Goal: Find specific page/section: Find specific page/section

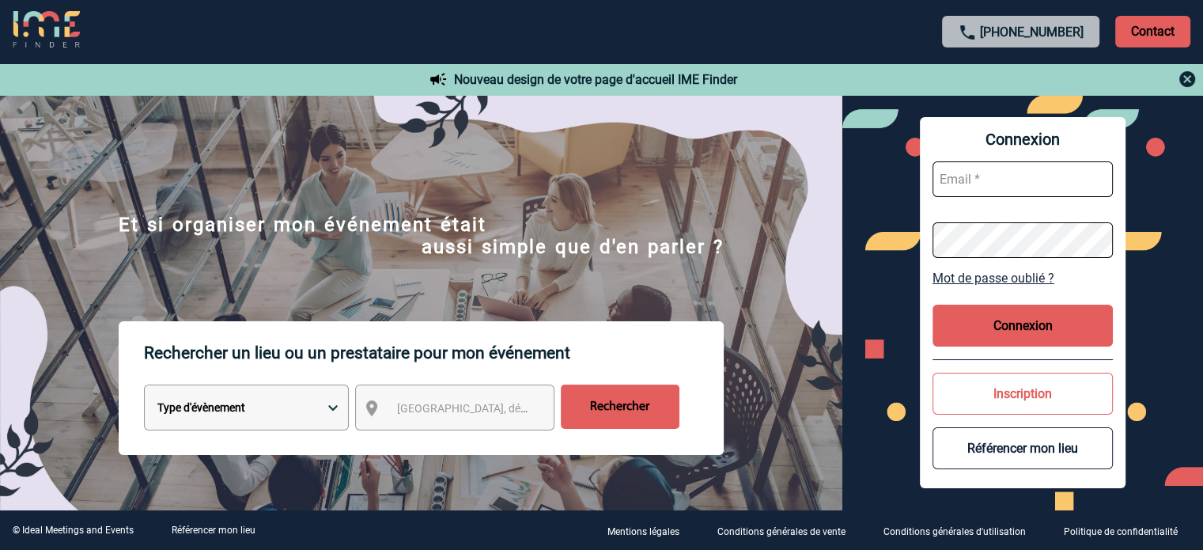
type input "jjandaux@ime-groupe.com"
click at [968, 312] on button "Connexion" at bounding box center [1023, 326] width 180 height 42
click at [816, 312] on img at bounding box center [421, 358] width 843 height 478
click at [976, 326] on button "Connexion" at bounding box center [1023, 326] width 180 height 42
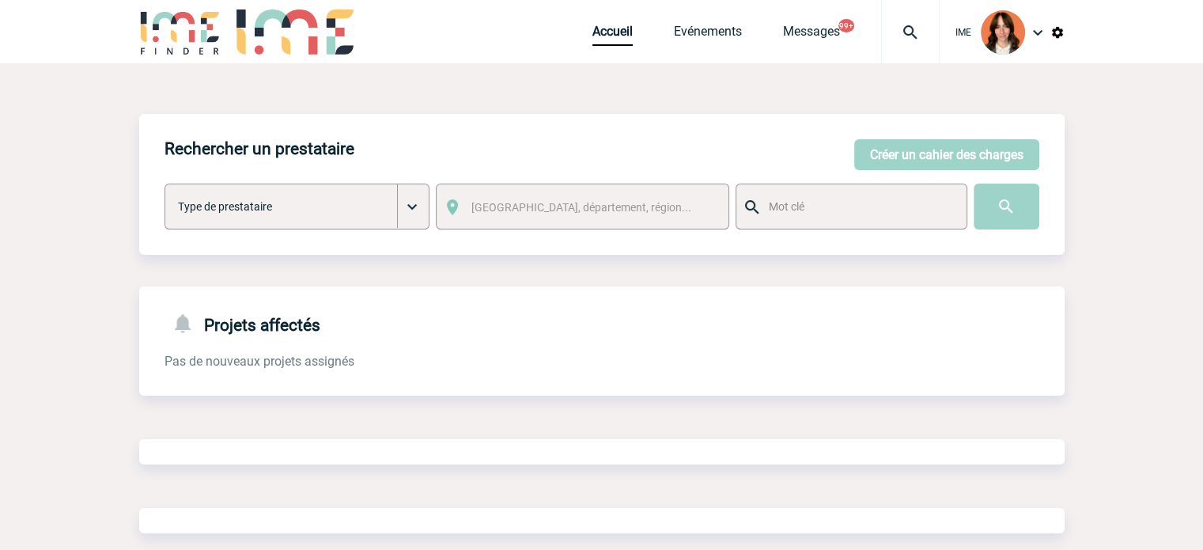
click at [900, 36] on img at bounding box center [910, 32] width 57 height 19
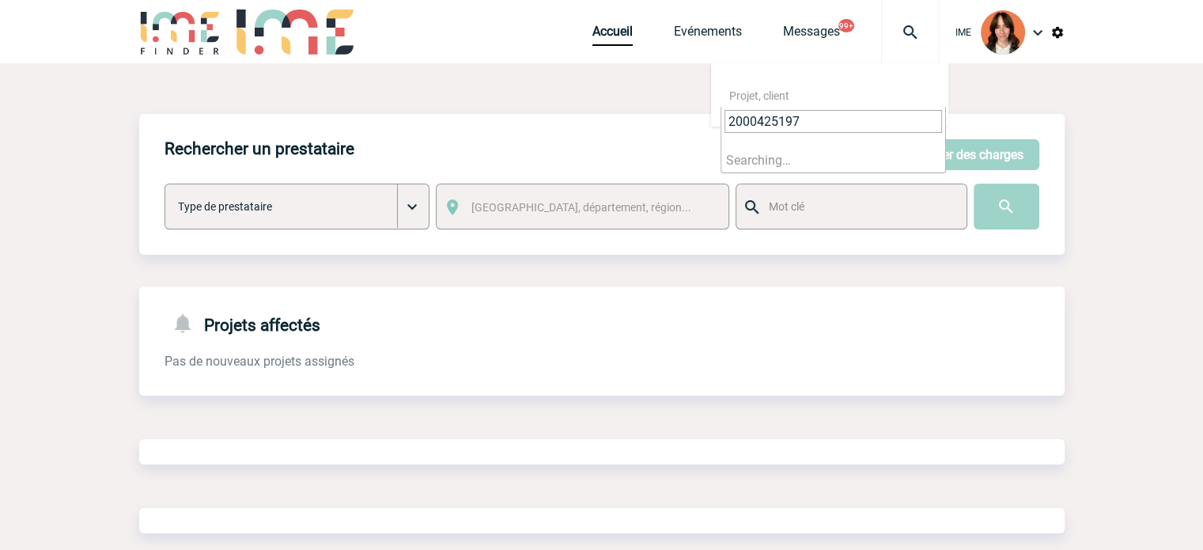
type input "2000425197"
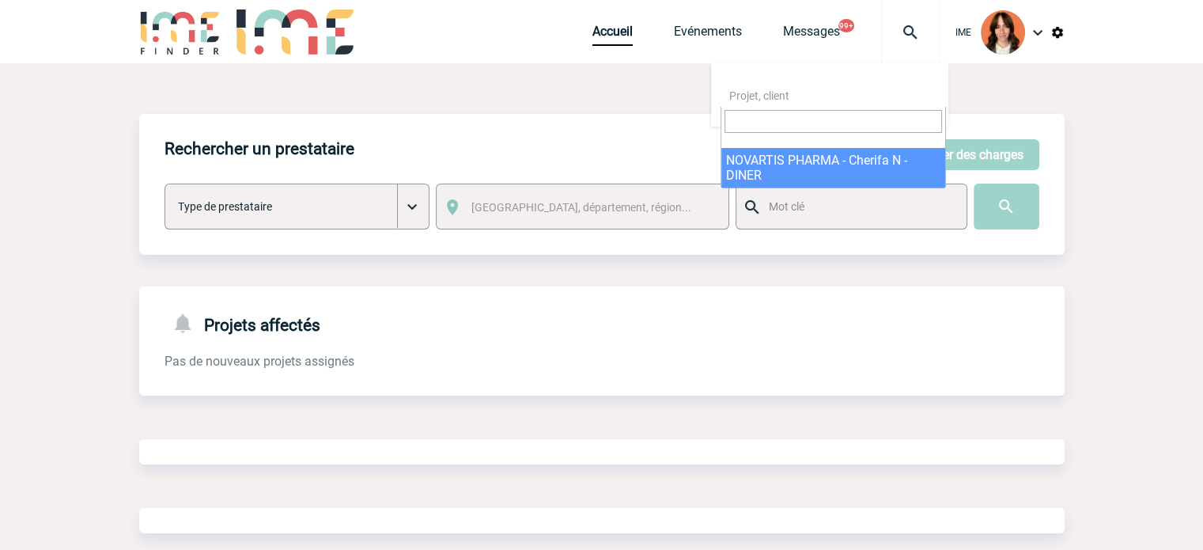
select select "24698"
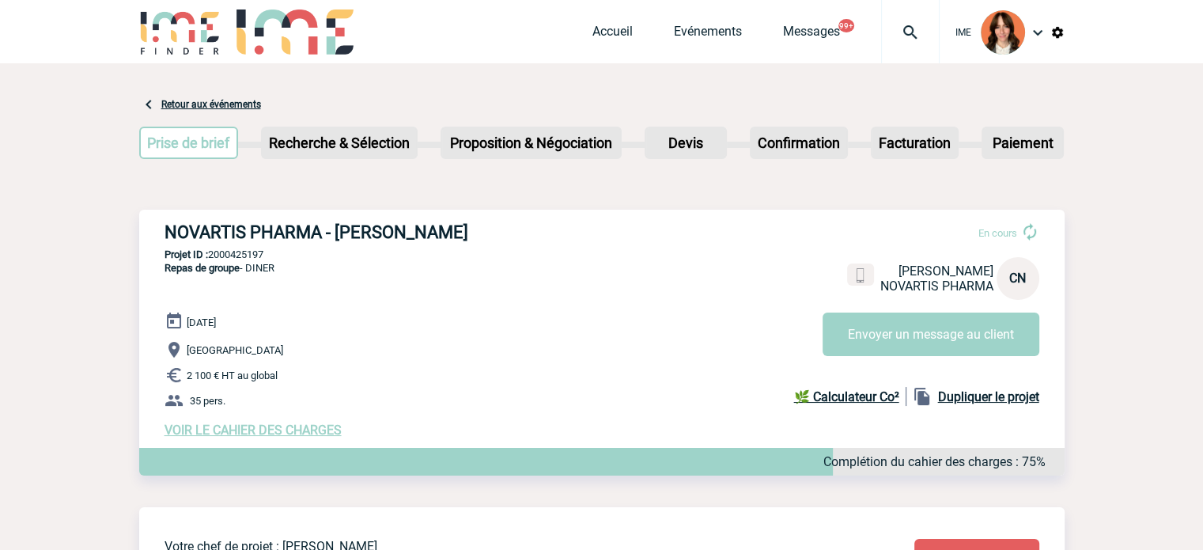
drag, startPoint x: 161, startPoint y: 238, endPoint x: 593, endPoint y: 228, distance: 431.3
click at [496, 233] on div "NOVARTIS PHARMA - [PERSON_NAME] En cours [PERSON_NAME] NOVARTIS PHARMA CN Envoy…" at bounding box center [602, 330] width 926 height 241
copy h3 "NOVARTIS PHARMA - [PERSON_NAME]"
click at [238, 262] on div "NOVARTIS PHARMA - [PERSON_NAME] En cours [PERSON_NAME] NOVARTIS PHARMA CN Envoy…" at bounding box center [602, 330] width 926 height 241
click at [238, 256] on p "Projet ID : 2000425197" at bounding box center [602, 254] width 926 height 12
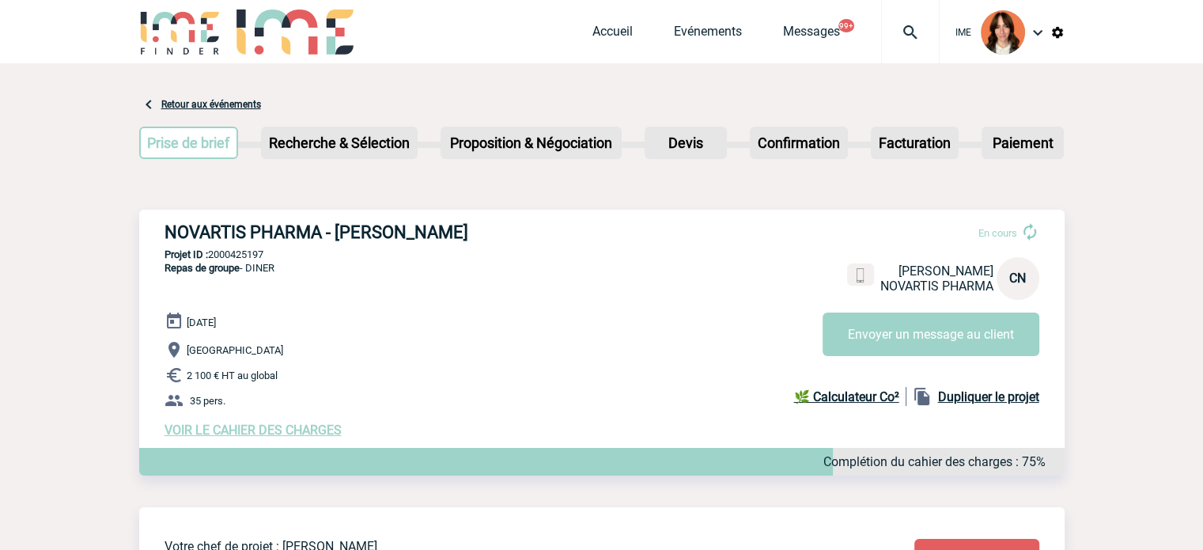
click at [238, 256] on p "Projet ID : 2000425197" at bounding box center [602, 254] width 926 height 12
copy p "2000425197"
click at [612, 40] on link "Accueil" at bounding box center [613, 35] width 40 height 22
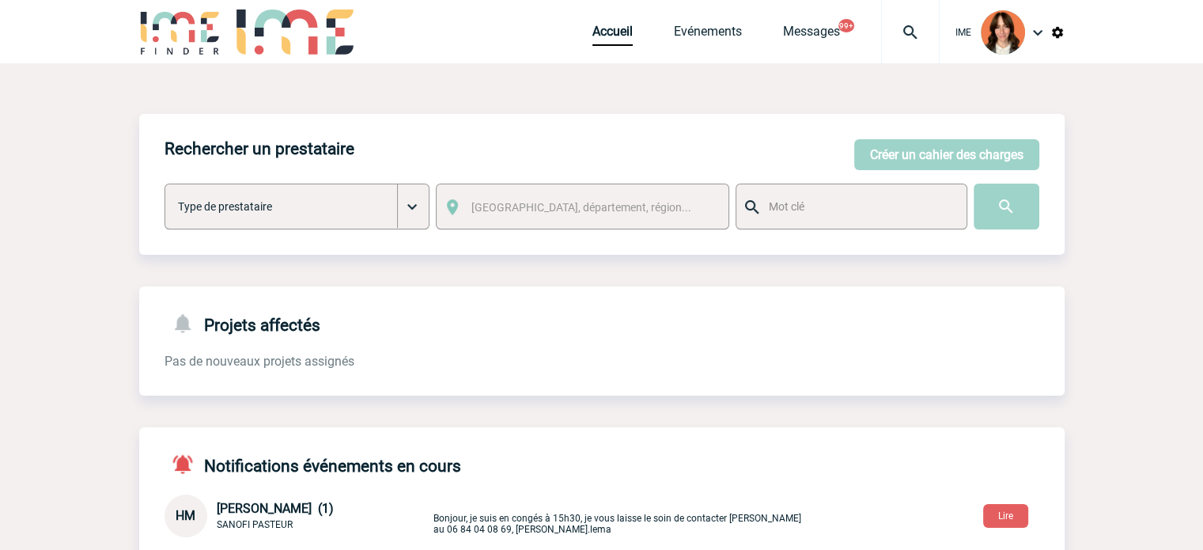
click at [920, 33] on img at bounding box center [910, 32] width 57 height 19
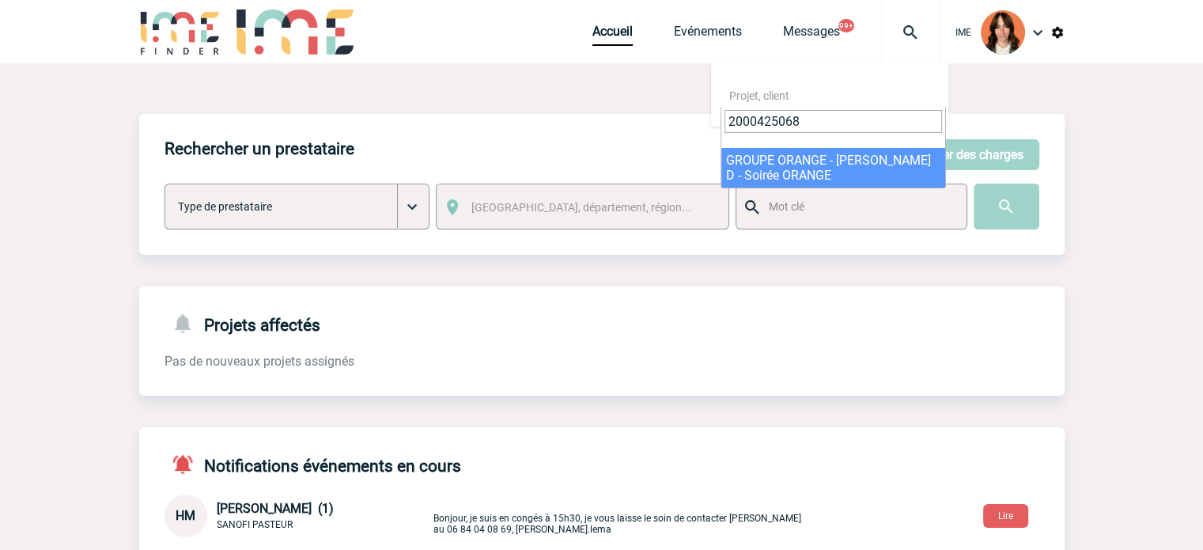
type input "2000425068"
select select "24569"
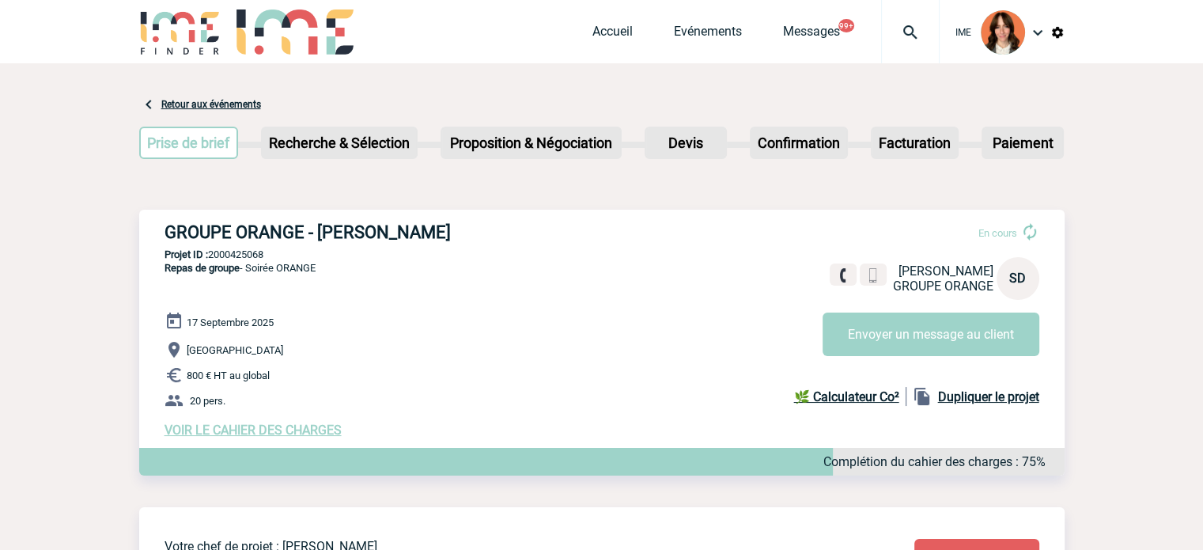
click at [634, 27] on span "Accueil" at bounding box center [633, 31] width 81 height 15
click at [627, 30] on link "Accueil" at bounding box center [613, 35] width 40 height 22
